Goal: Communication & Community: Answer question/provide support

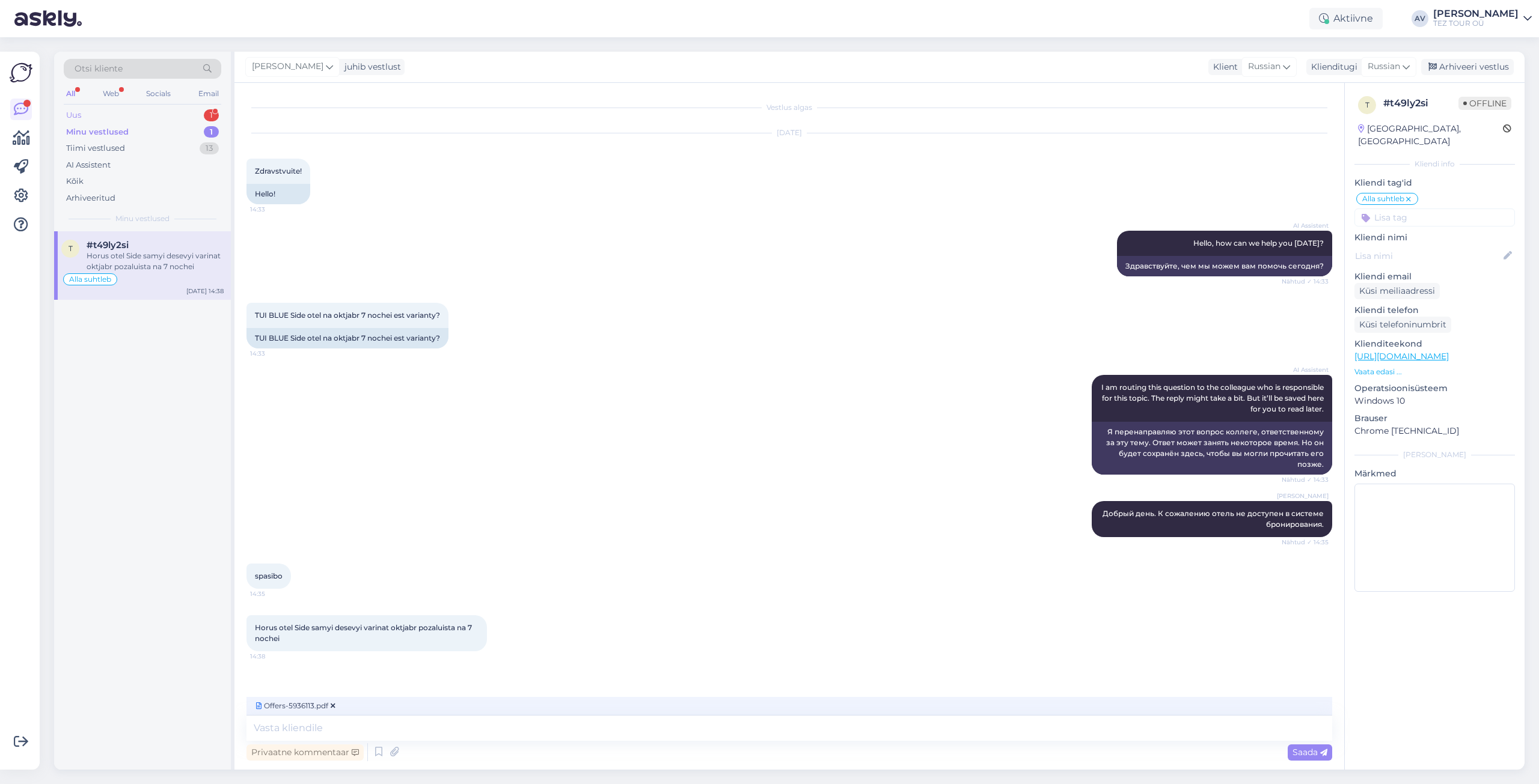
click at [96, 114] on div "Uus 1" at bounding box center [142, 115] width 157 height 16
click at [118, 260] on div "Но вопрос. На сайте мы видели дни и цены. Но если у нас другие дни, вы можете с…" at bounding box center [155, 261] width 137 height 21
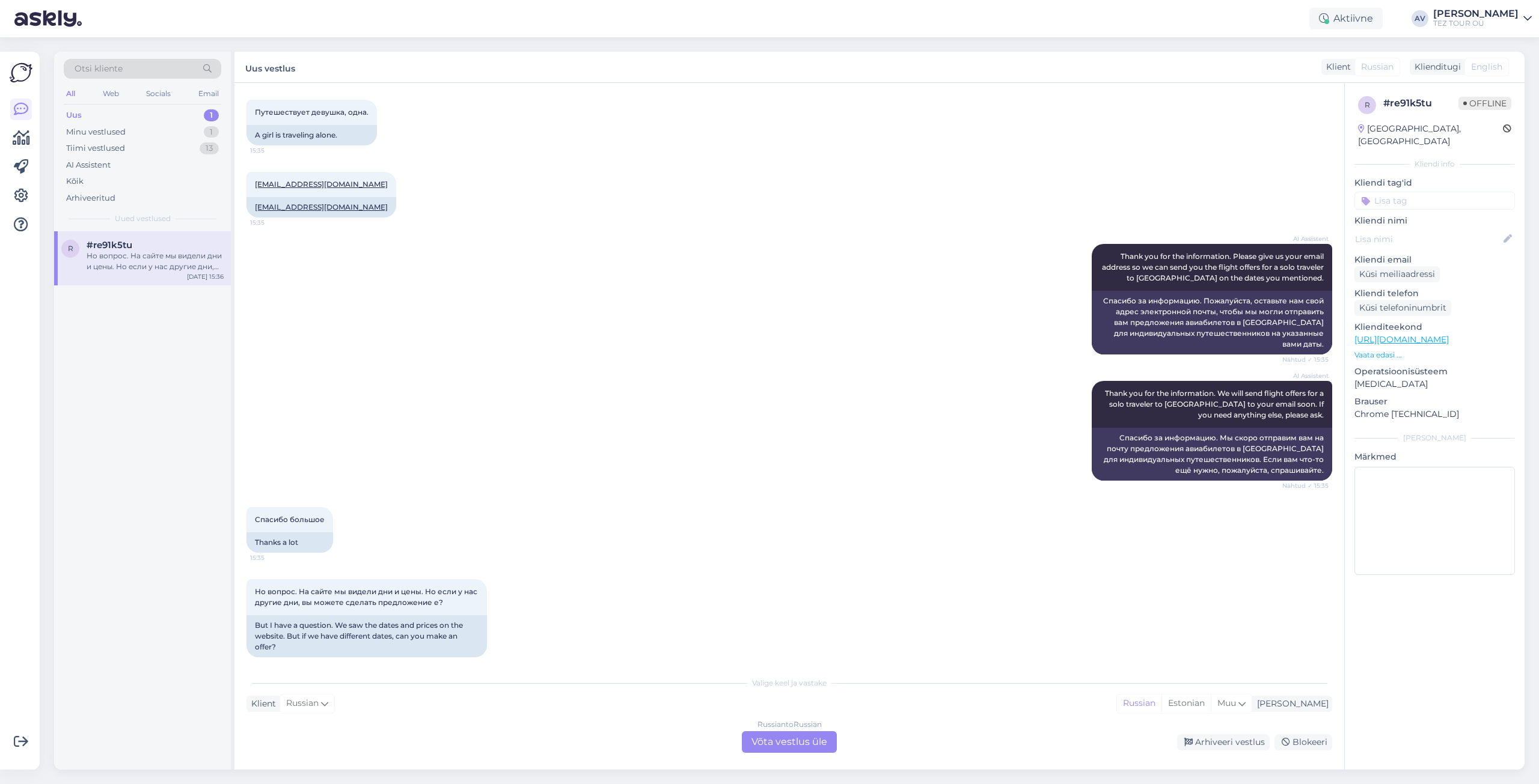
click at [782, 742] on div "Russian to Russian Võta vestlus üle" at bounding box center [789, 742] width 95 height 21
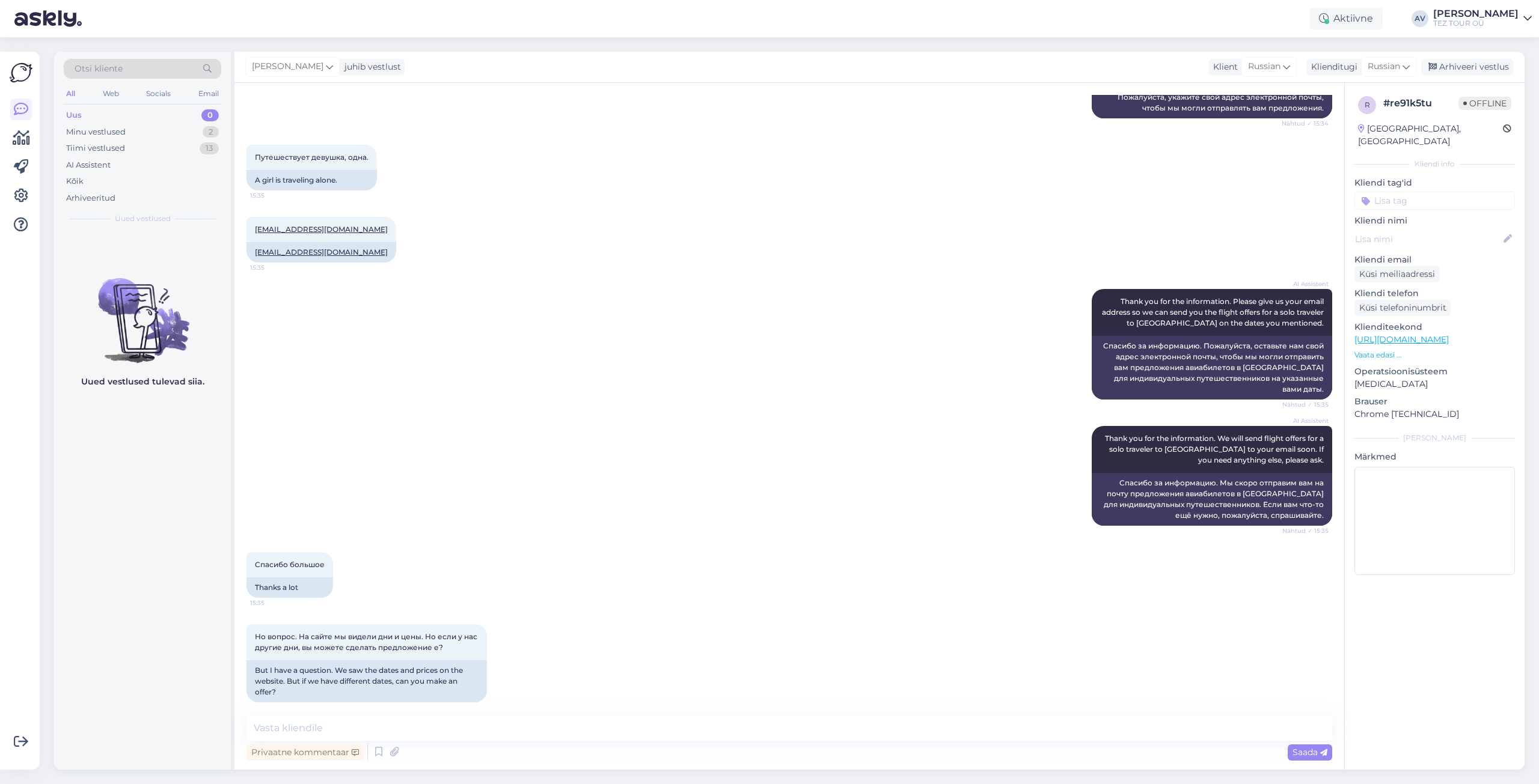
click at [1396, 192] on input at bounding box center [1435, 200] width 161 height 18
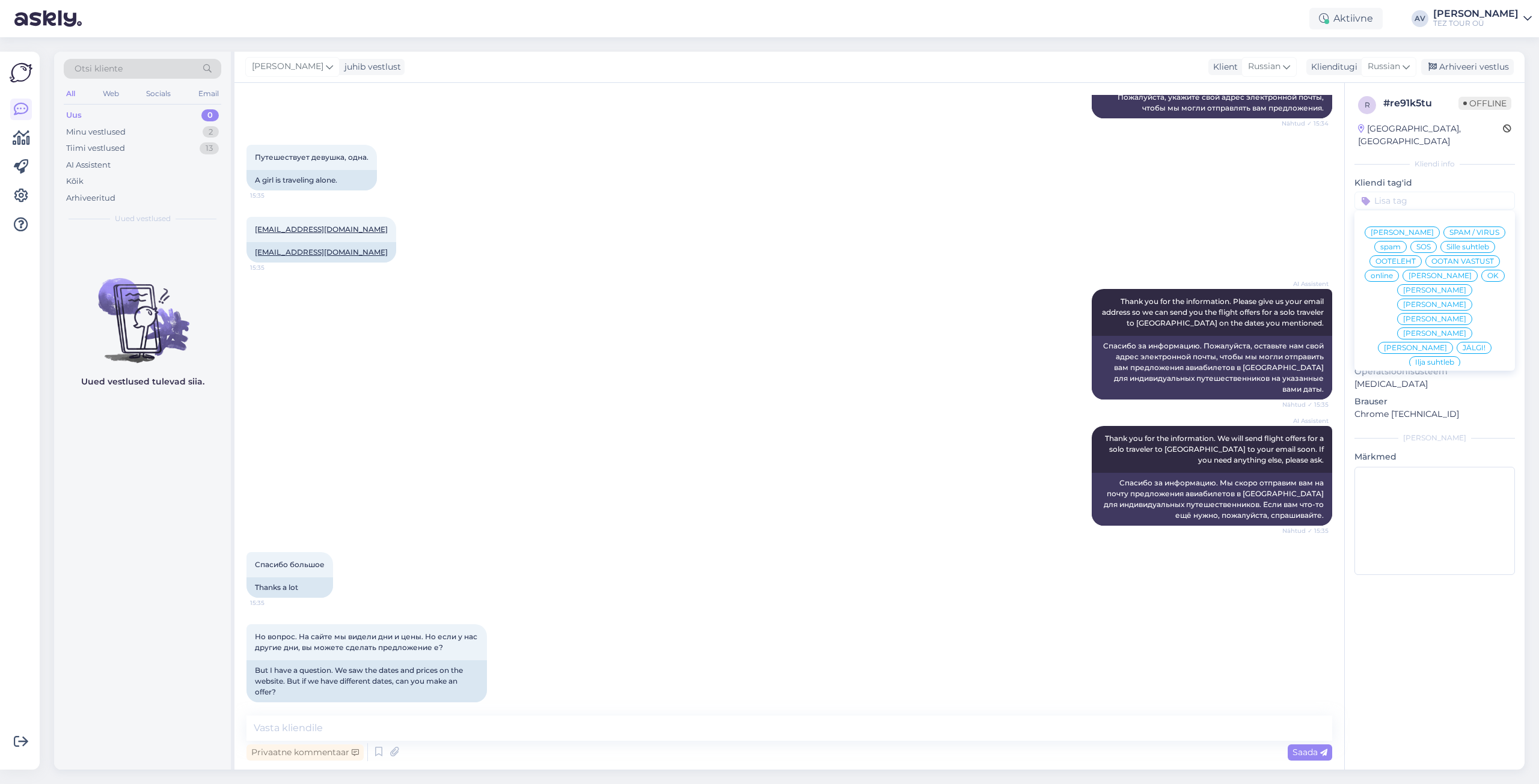
click at [1414, 443] on div "Alla suhtleb" at bounding box center [1435, 449] width 54 height 12
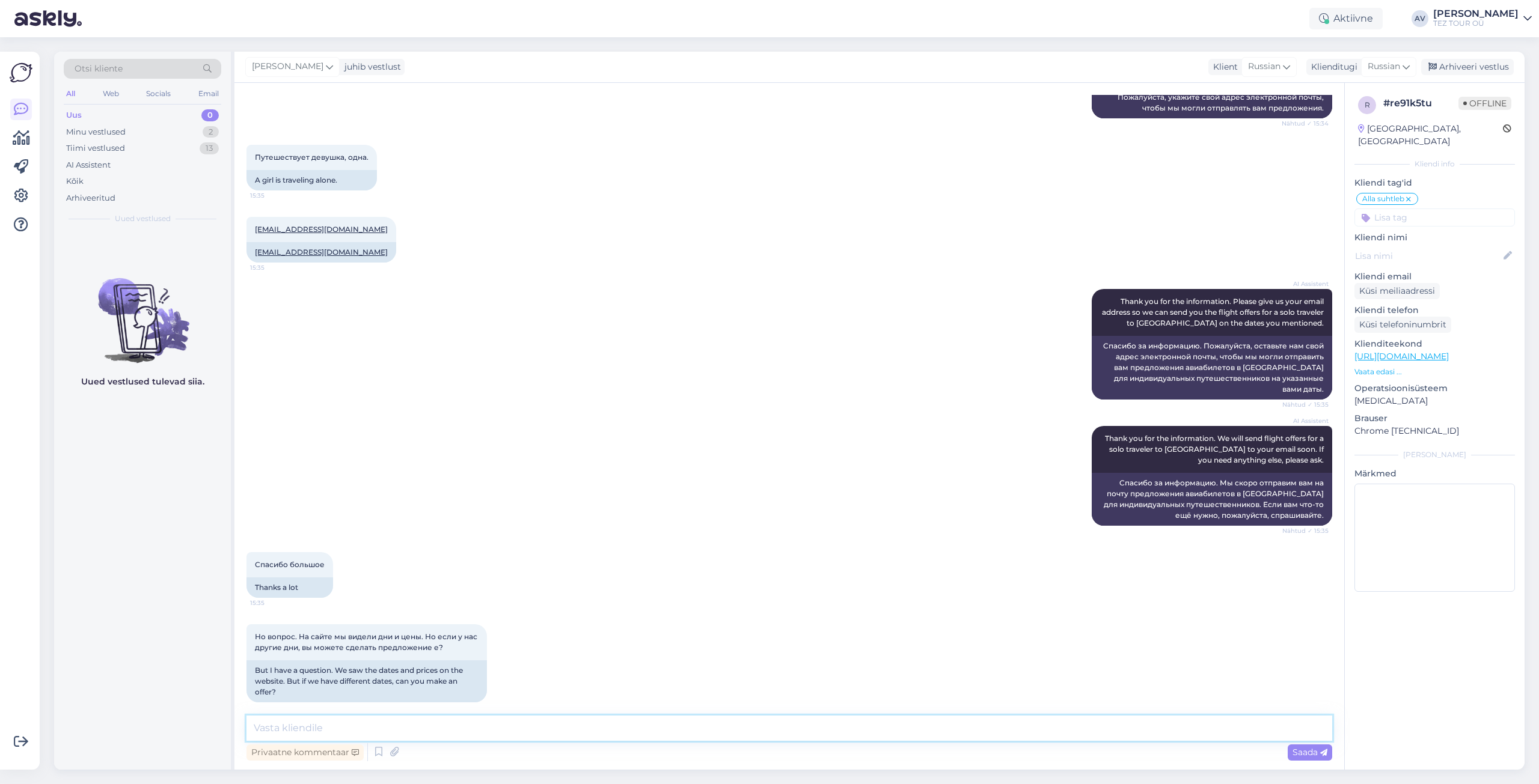
click at [789, 726] on textarea at bounding box center [789, 728] width 1086 height 25
click at [476, 728] on textarea "Добрый день. У нас единая система бронирвоания и мы видим единую информацию." at bounding box center [789, 728] width 1086 height 25
click at [495, 727] on textarea "Добрый день. У нас единая система бронировоания и мы видим единую информацию." at bounding box center [789, 728] width 1086 height 25
type textarea "Добрый день. У нас единая система бронирования и мы видим единую информацию."
click at [1325, 755] on icon at bounding box center [1323, 752] width 7 height 7
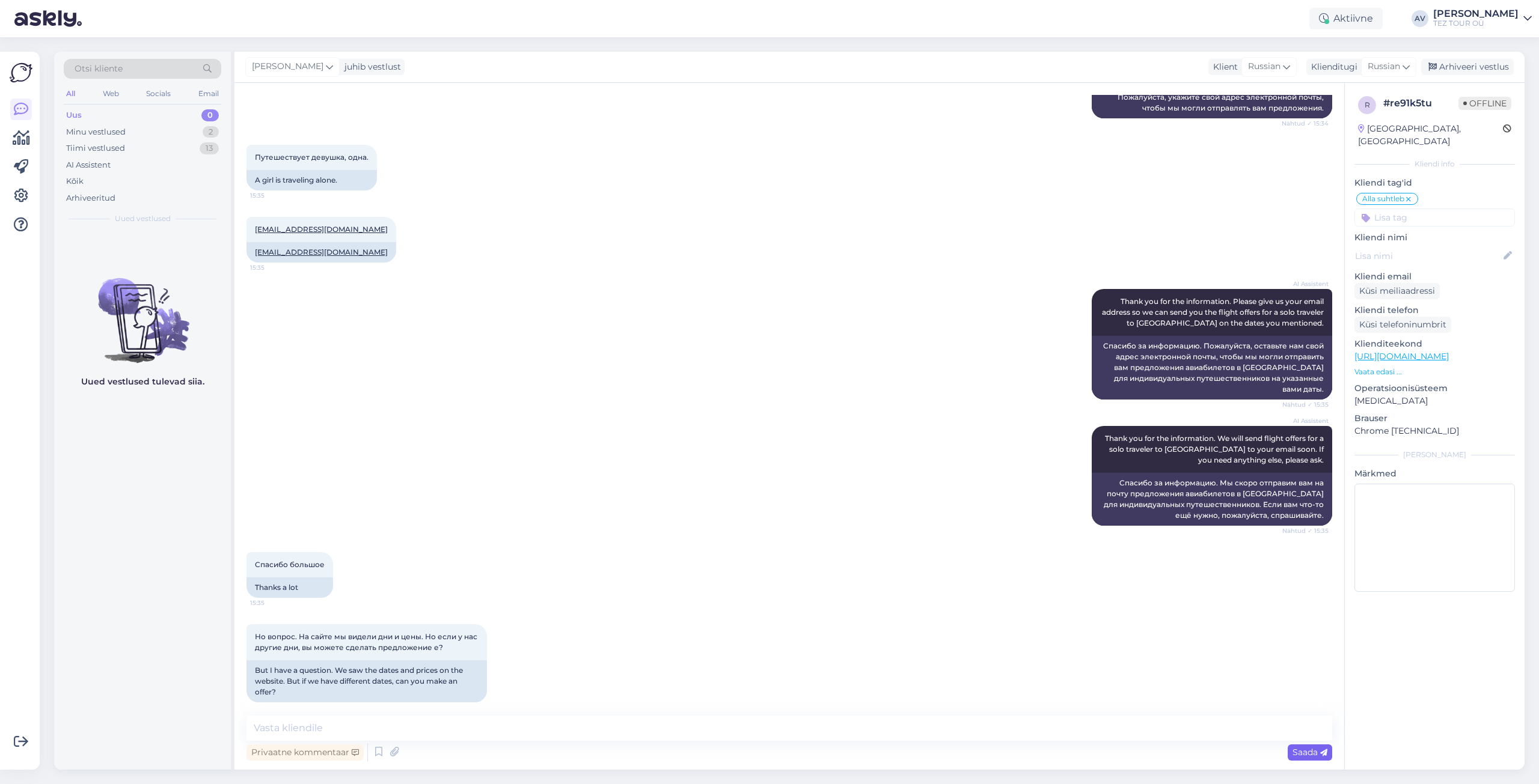
scroll to position [549, 0]
